Goal: Download file/media

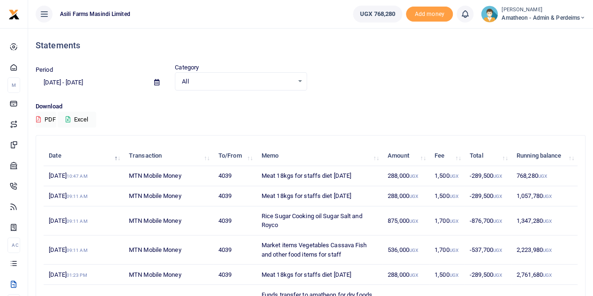
click at [158, 80] on icon at bounding box center [156, 82] width 5 height 6
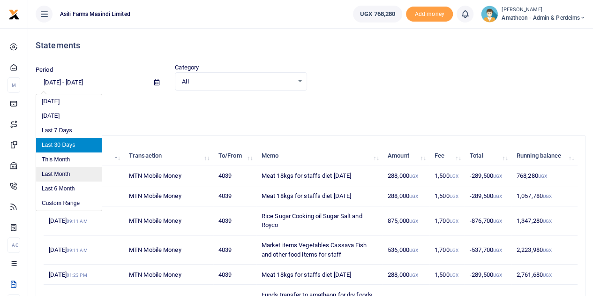
click at [61, 171] on li "Last Month" at bounding box center [69, 174] width 66 height 15
type input "[DATE] - [DATE]"
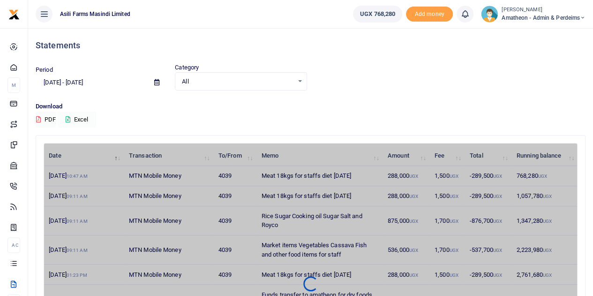
click at [72, 119] on button "Excel" at bounding box center [77, 120] width 38 height 16
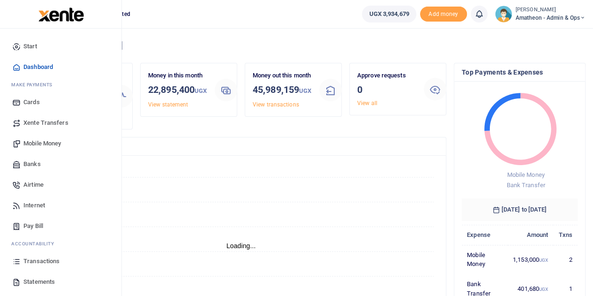
scroll to position [8, 8]
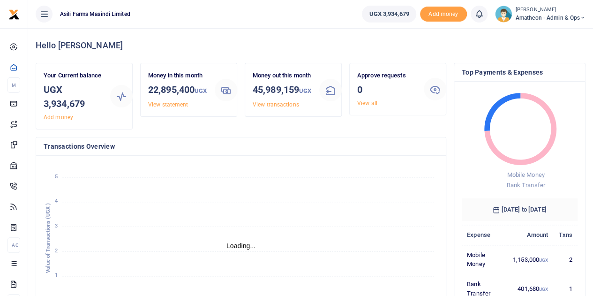
click at [45, 13] on icon at bounding box center [43, 14] width 9 height 10
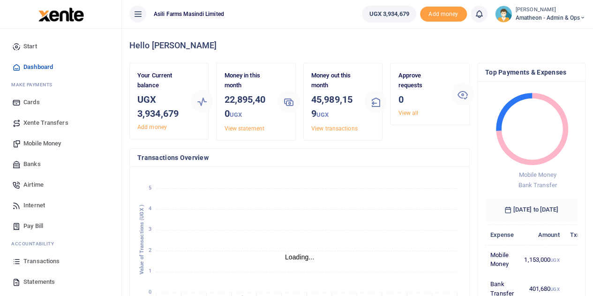
click at [41, 282] on span "Statements" at bounding box center [38, 281] width 31 height 9
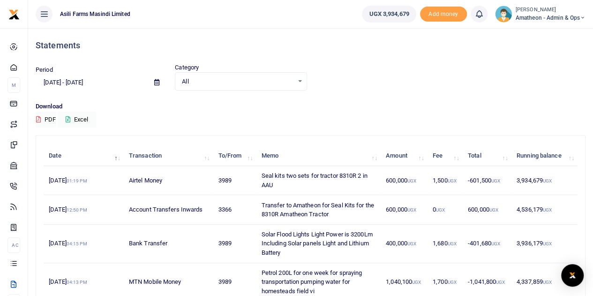
click at [156, 83] on icon at bounding box center [156, 82] width 5 height 6
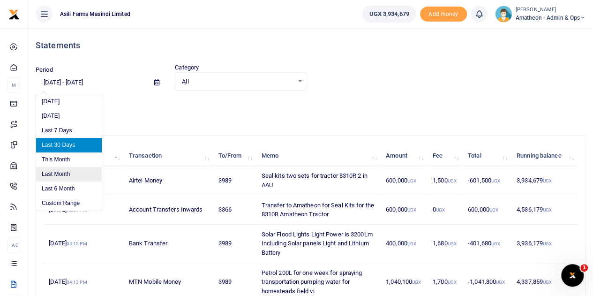
click at [60, 172] on li "Last Month" at bounding box center [69, 174] width 66 height 15
type input "[DATE] - [DATE]"
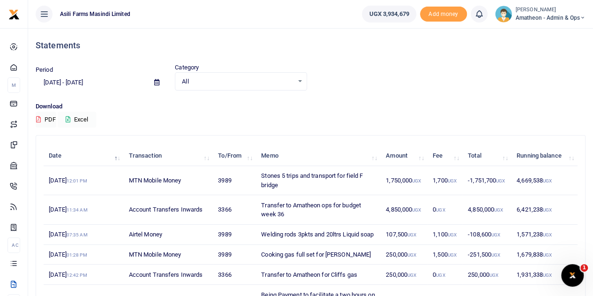
click at [70, 117] on icon at bounding box center [68, 119] width 5 height 6
